Goal: Task Accomplishment & Management: Use online tool/utility

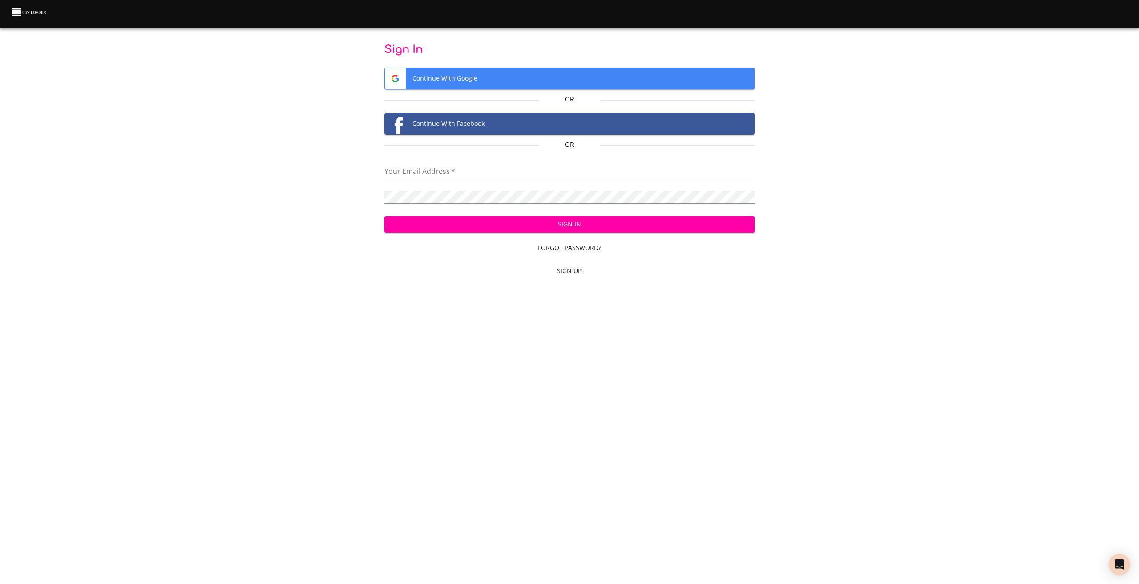
click at [482, 82] on span "Continue With Google" at bounding box center [569, 78] width 369 height 21
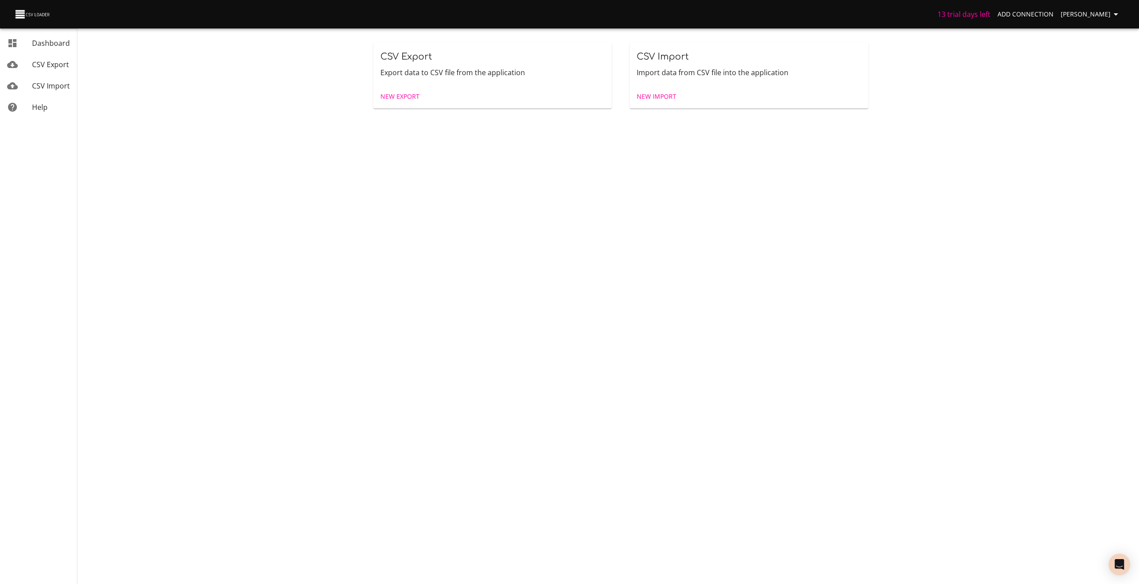
click at [648, 102] on span "New Import" at bounding box center [656, 96] width 40 height 11
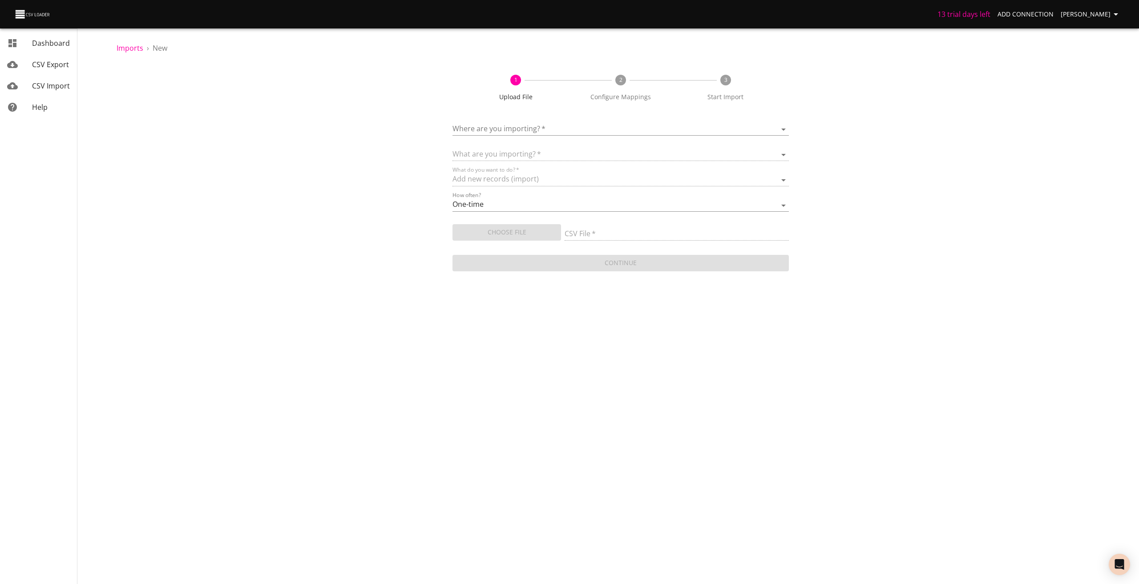
click at [619, 124] on body "13 trial days left Add Connection [PERSON_NAME] Dashboard CSV Export CSV Import…" at bounding box center [569, 292] width 1139 height 584
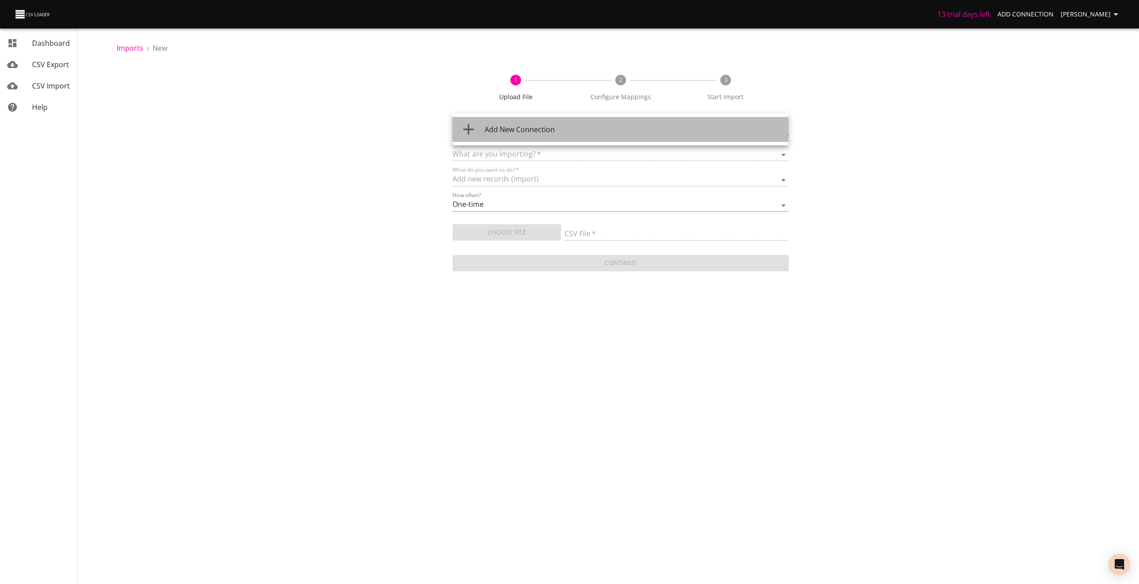
click at [638, 125] on div "Add New Connection" at bounding box center [632, 129] width 297 height 11
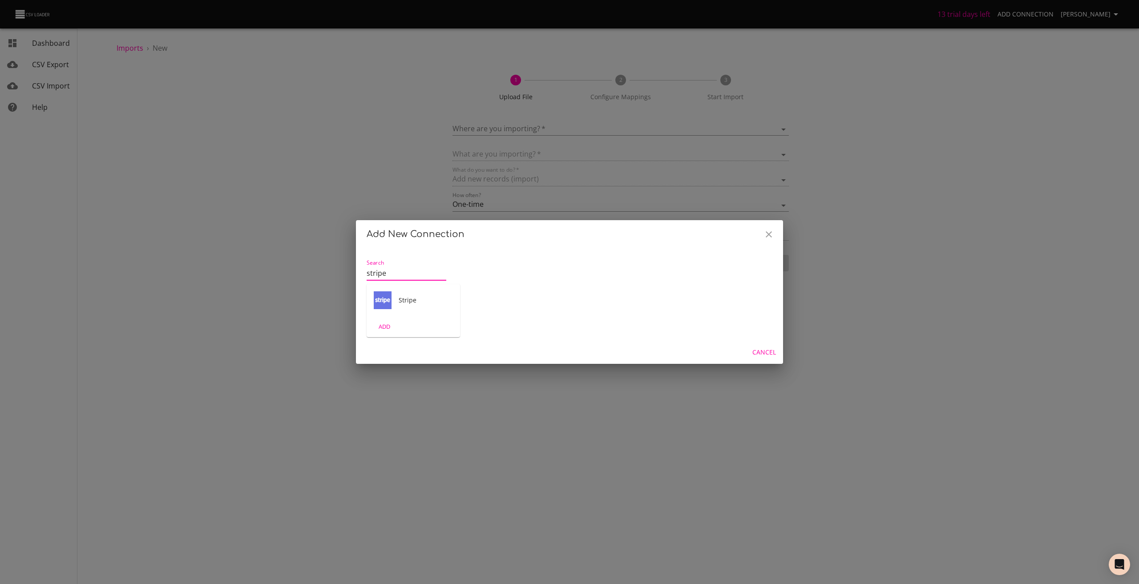
type input "stripe"
click at [409, 331] on div "ADD" at bounding box center [412, 326] width 93 height 21
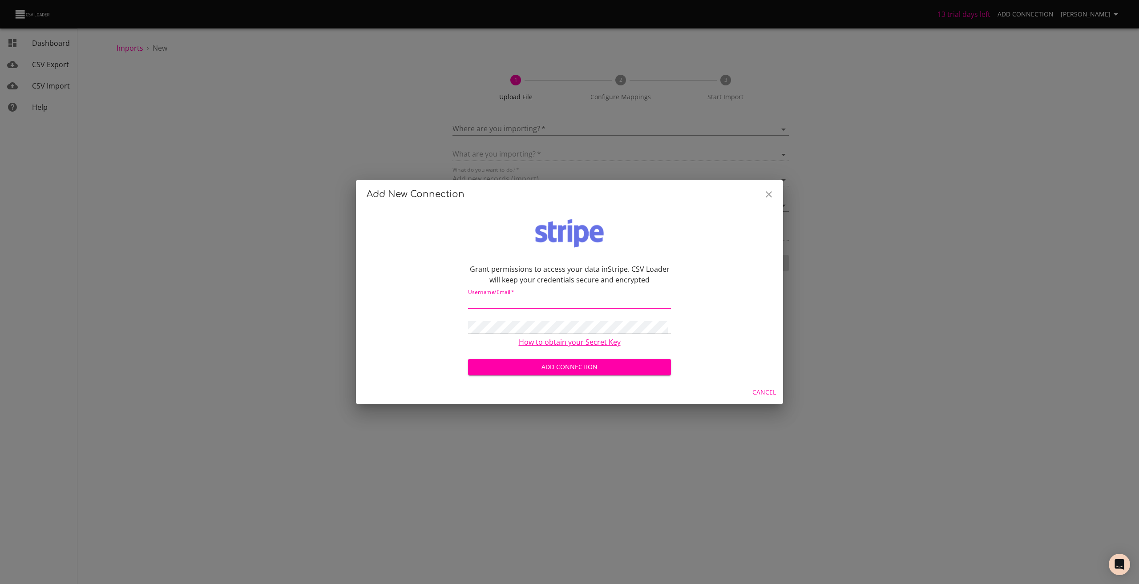
click at [515, 302] on input "text" at bounding box center [569, 302] width 203 height 13
click at [769, 191] on icon "Close" at bounding box center [768, 194] width 11 height 11
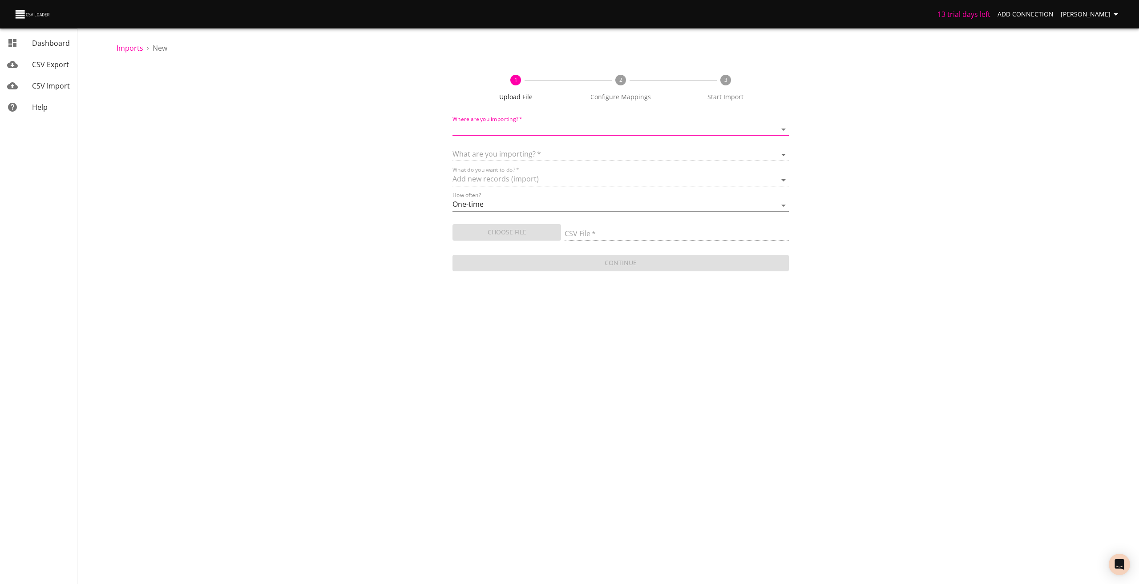
click at [1115, 11] on icon "button" at bounding box center [1115, 14] width 11 height 11
click at [1096, 120] on li "Sign out" at bounding box center [1097, 114] width 57 height 16
